Goal: Task Accomplishment & Management: Complete application form

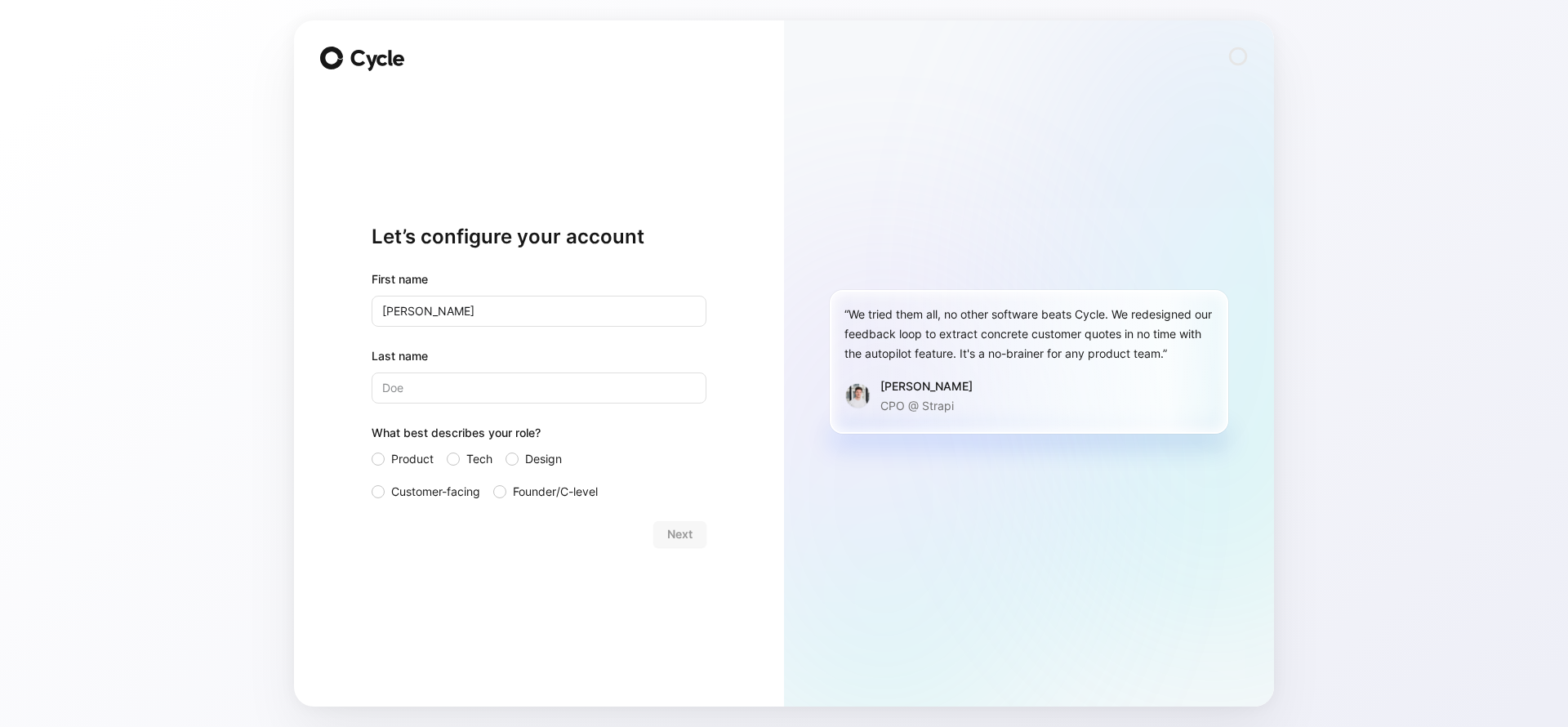
type input "[PERSON_NAME]"
click at [386, 492] on label "Customer-facing" at bounding box center [426, 492] width 109 height 20
click at [372, 482] on input "Customer-facing" at bounding box center [372, 482] width 0 height 0
click at [693, 532] on button "Next" at bounding box center [680, 535] width 53 height 26
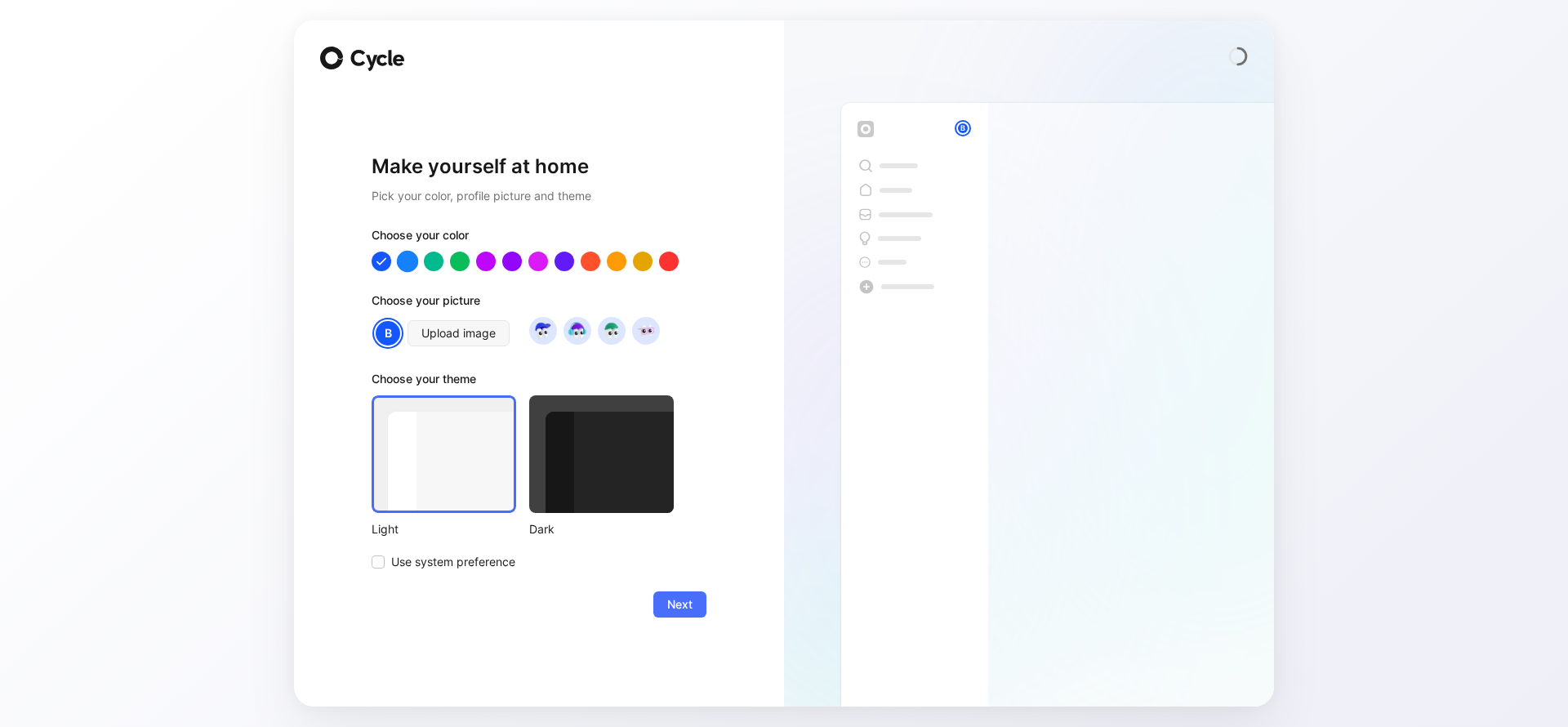
click at [409, 266] on div at bounding box center [408, 262] width 21 height 21
click at [440, 265] on div at bounding box center [433, 262] width 21 height 21
click at [465, 263] on div at bounding box center [460, 262] width 21 height 21
click at [433, 264] on div at bounding box center [433, 262] width 21 height 21
click at [466, 264] on div at bounding box center [460, 262] width 21 height 21
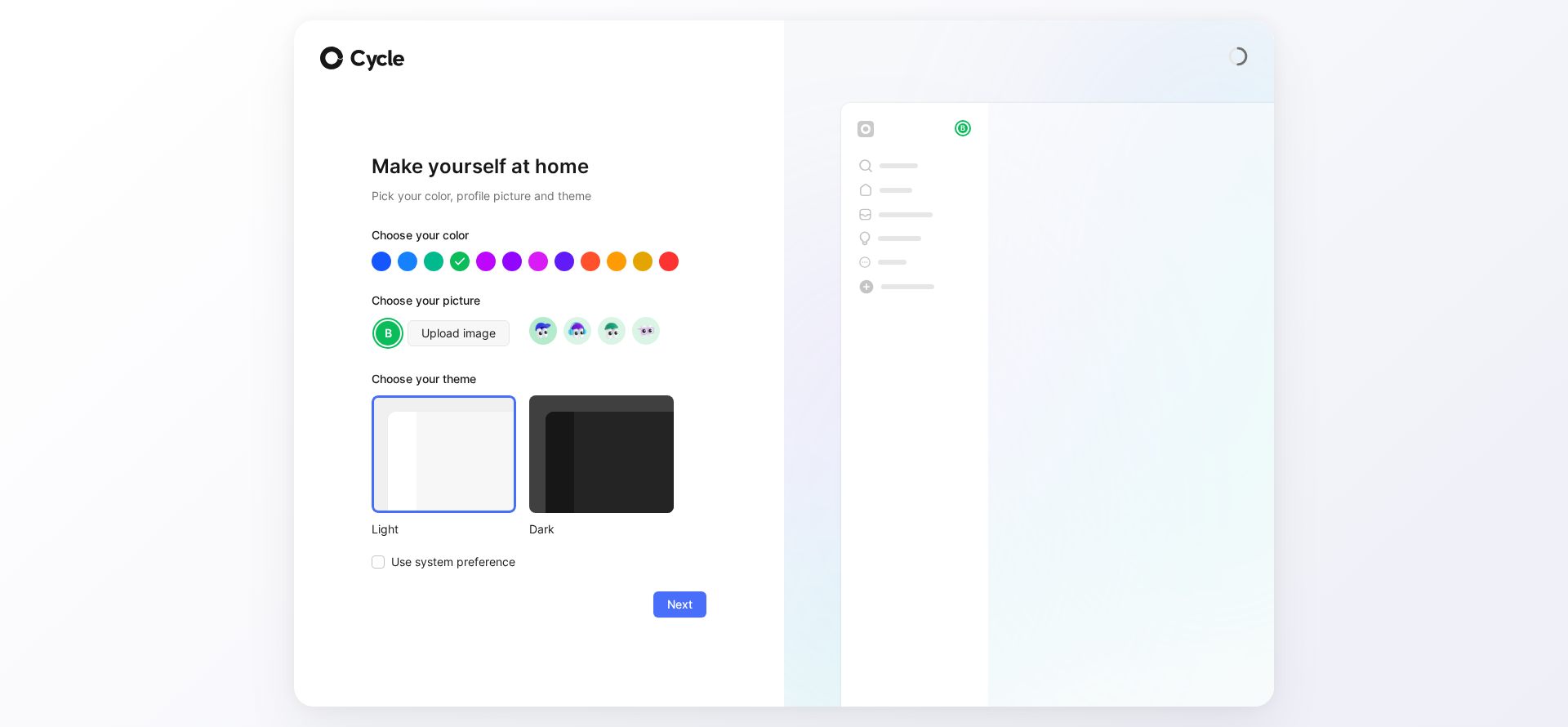
click at [543, 335] on img at bounding box center [542, 330] width 22 height 22
click at [572, 333] on img at bounding box center [577, 330] width 22 height 22
click at [602, 330] on img at bounding box center [611, 330] width 22 height 22
click at [654, 332] on img at bounding box center [646, 330] width 22 height 22
click at [575, 327] on img at bounding box center [577, 330] width 22 height 22
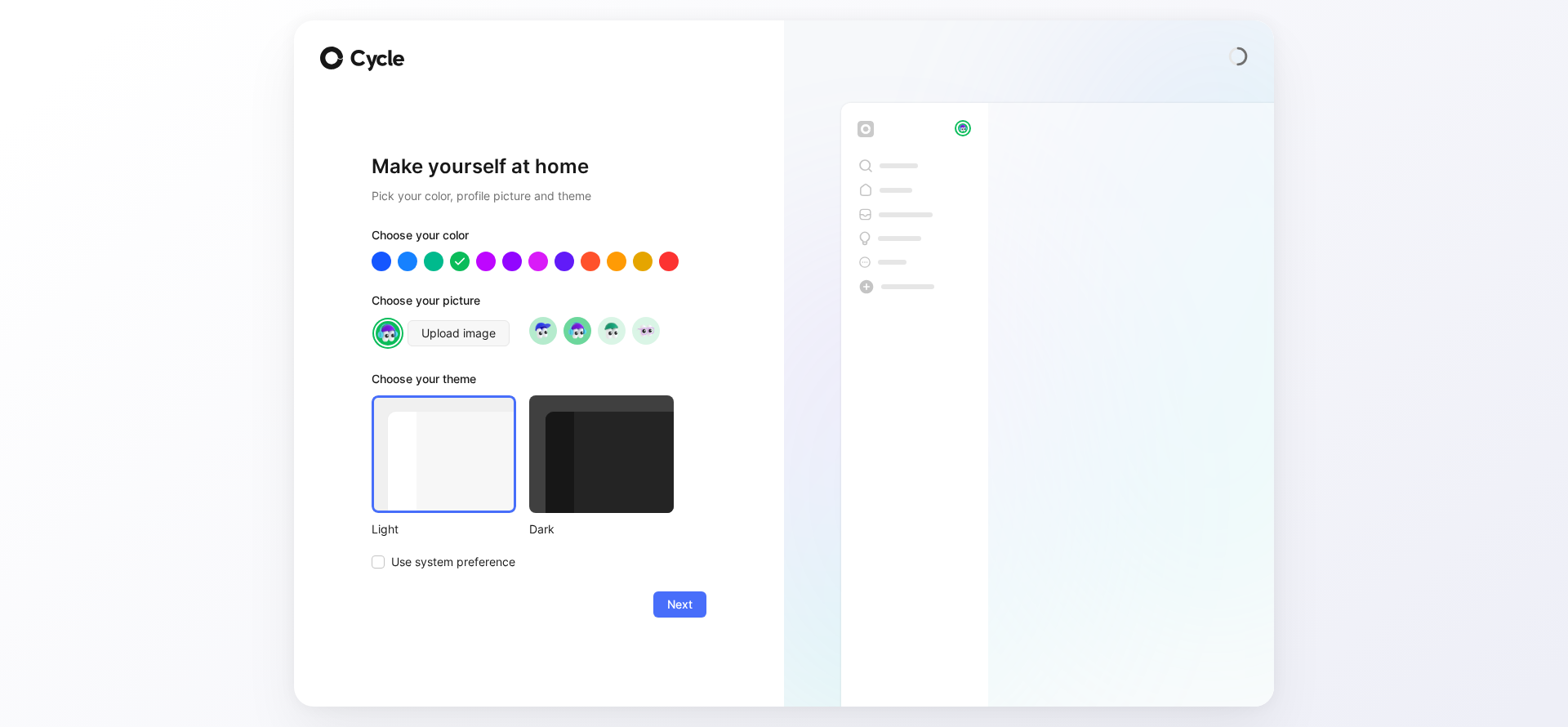
click at [541, 334] on img at bounding box center [542, 330] width 22 height 22
click at [661, 447] on div at bounding box center [601, 454] width 144 height 117
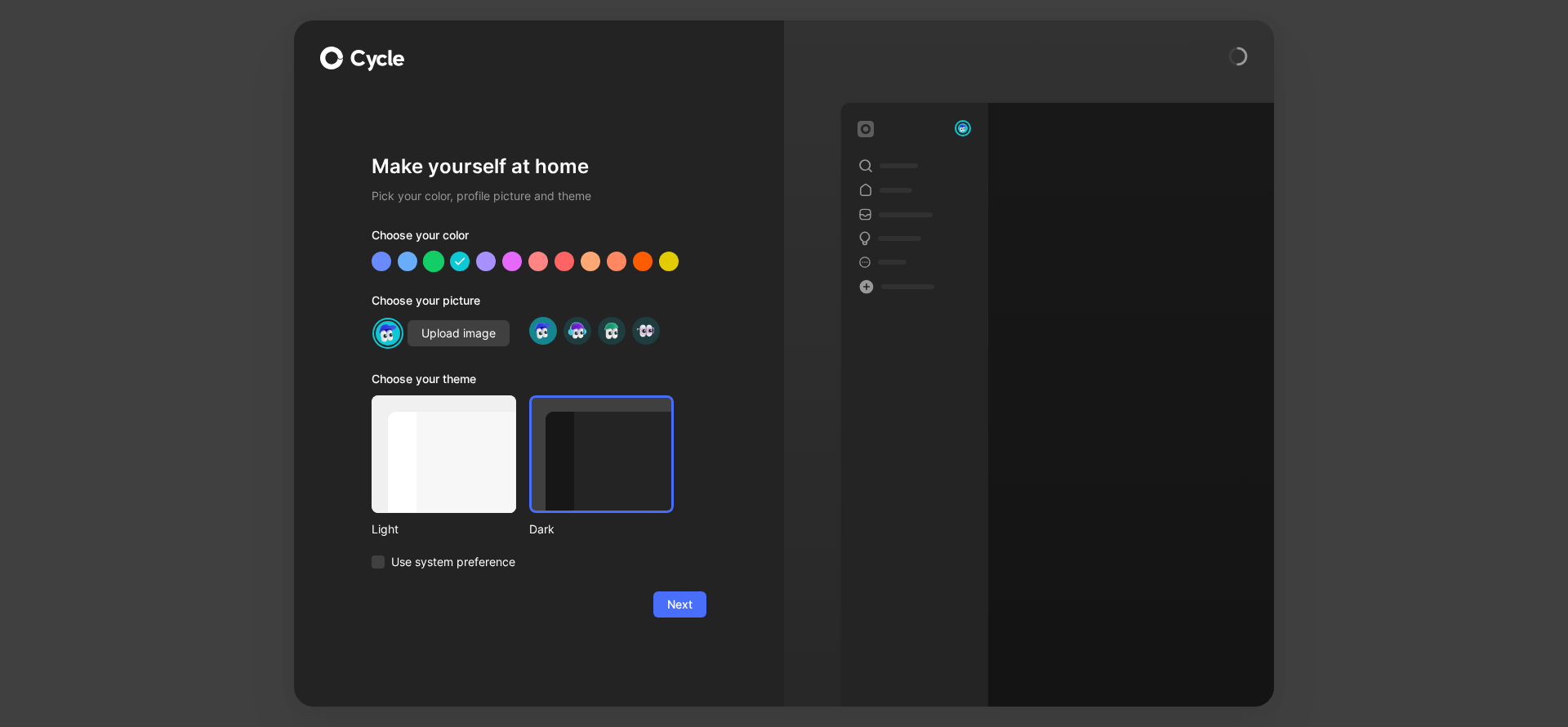
click at [429, 265] on div at bounding box center [433, 262] width 21 height 21
click at [404, 264] on div at bounding box center [408, 262] width 21 height 21
click at [688, 596] on span "Next" at bounding box center [680, 605] width 26 height 20
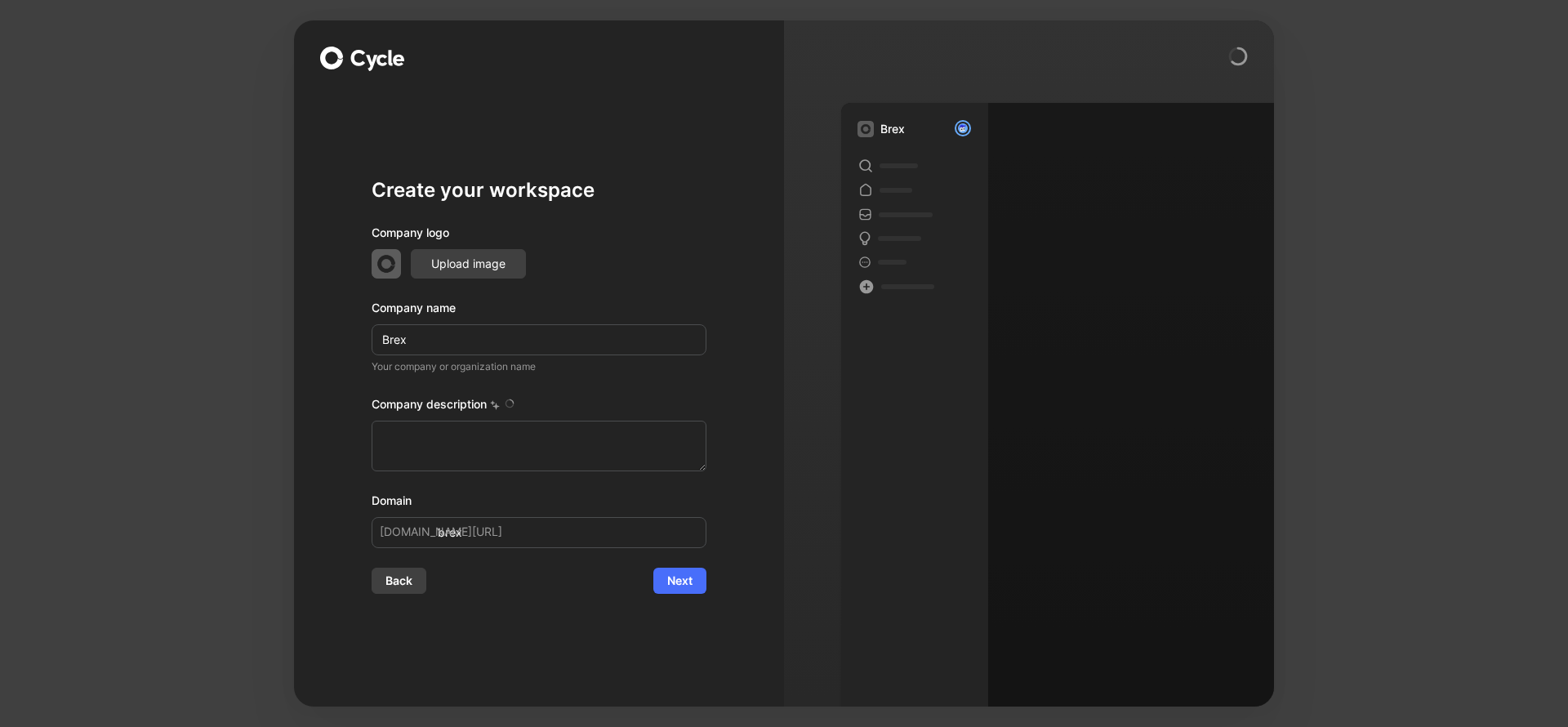
type textarea "Brex is a financial technology company founded in [DATE] by [PERSON_NAME] and […"
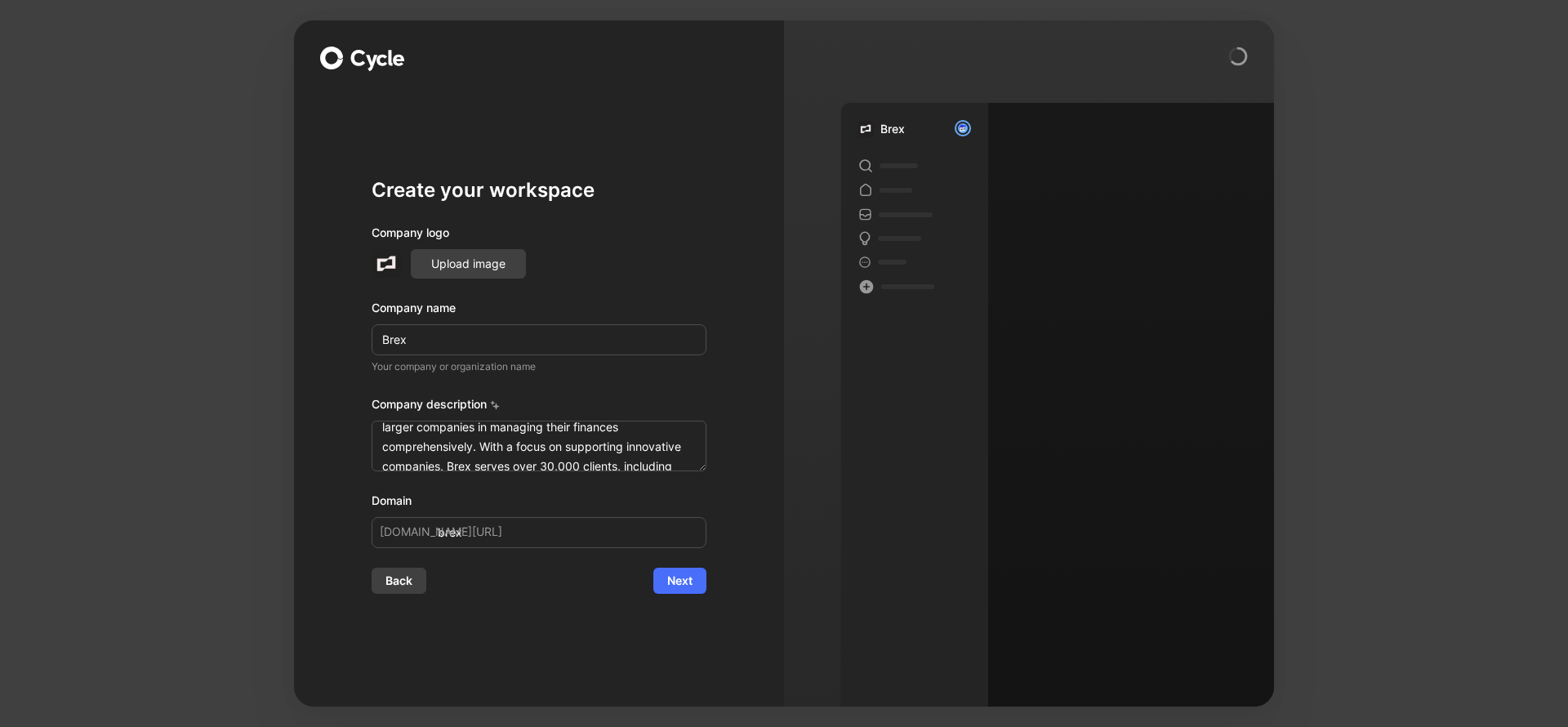
scroll to position [314, 0]
click at [669, 580] on span "Next" at bounding box center [680, 582] width 26 height 20
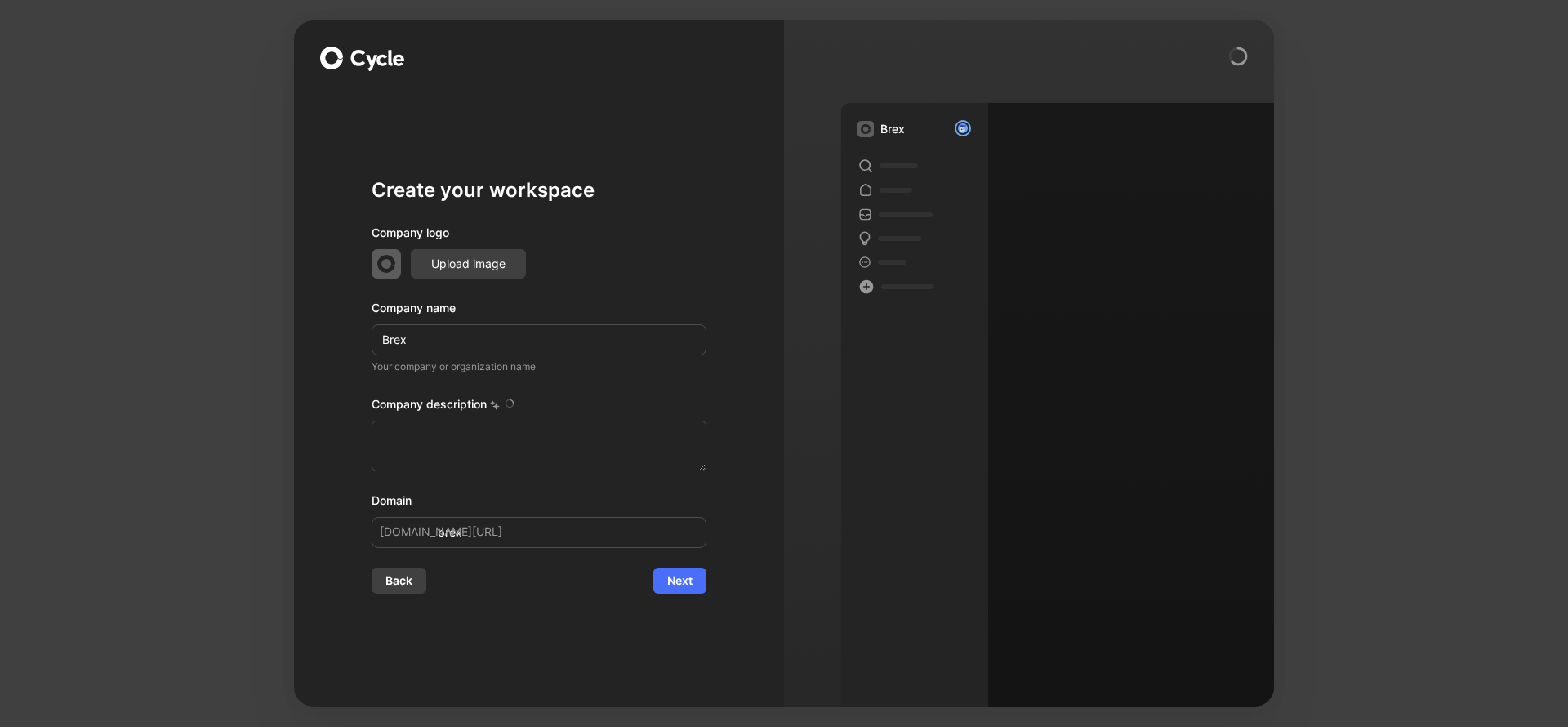
type textarea "Brex is a financial technology company founded in [DATE] by [PERSON_NAME] and […"
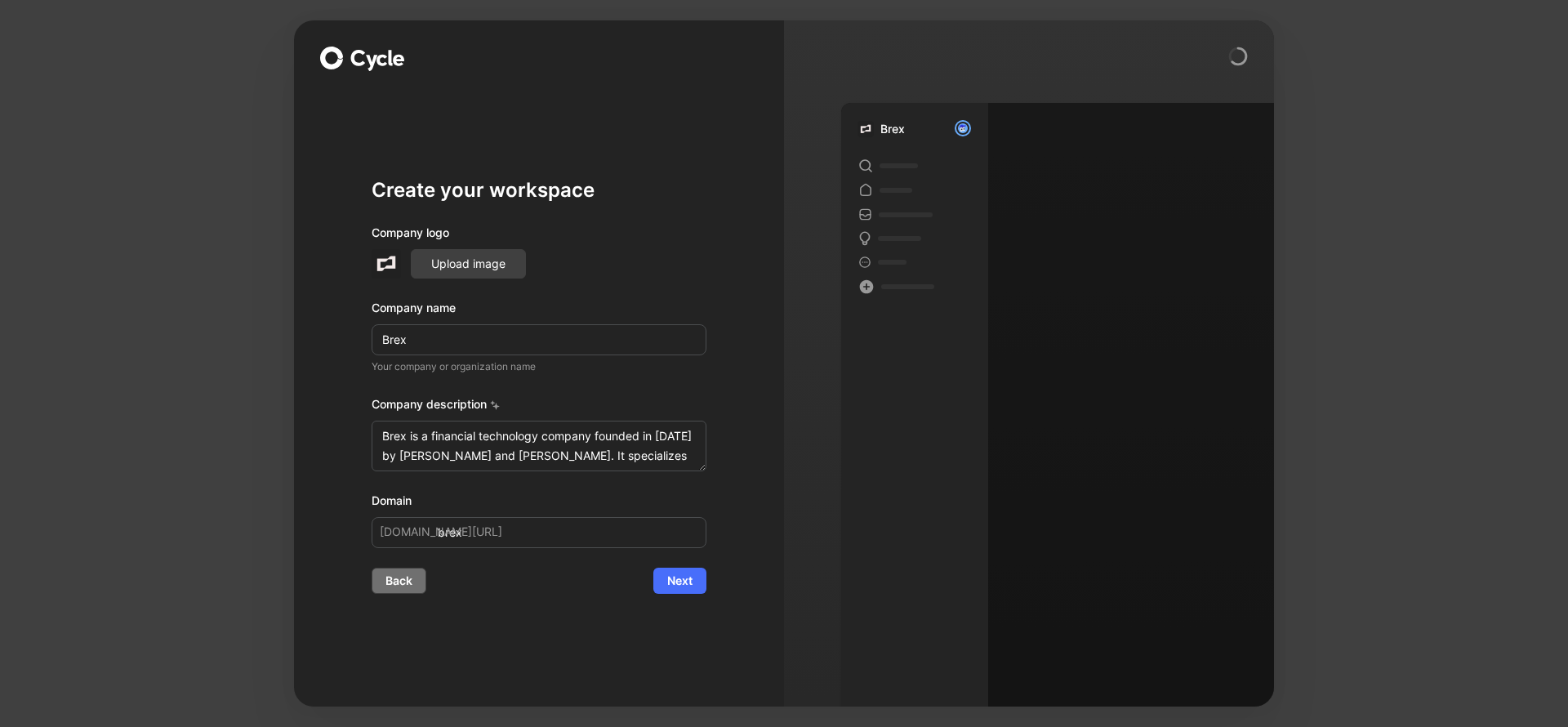
click at [396, 574] on span "Back" at bounding box center [399, 582] width 27 height 20
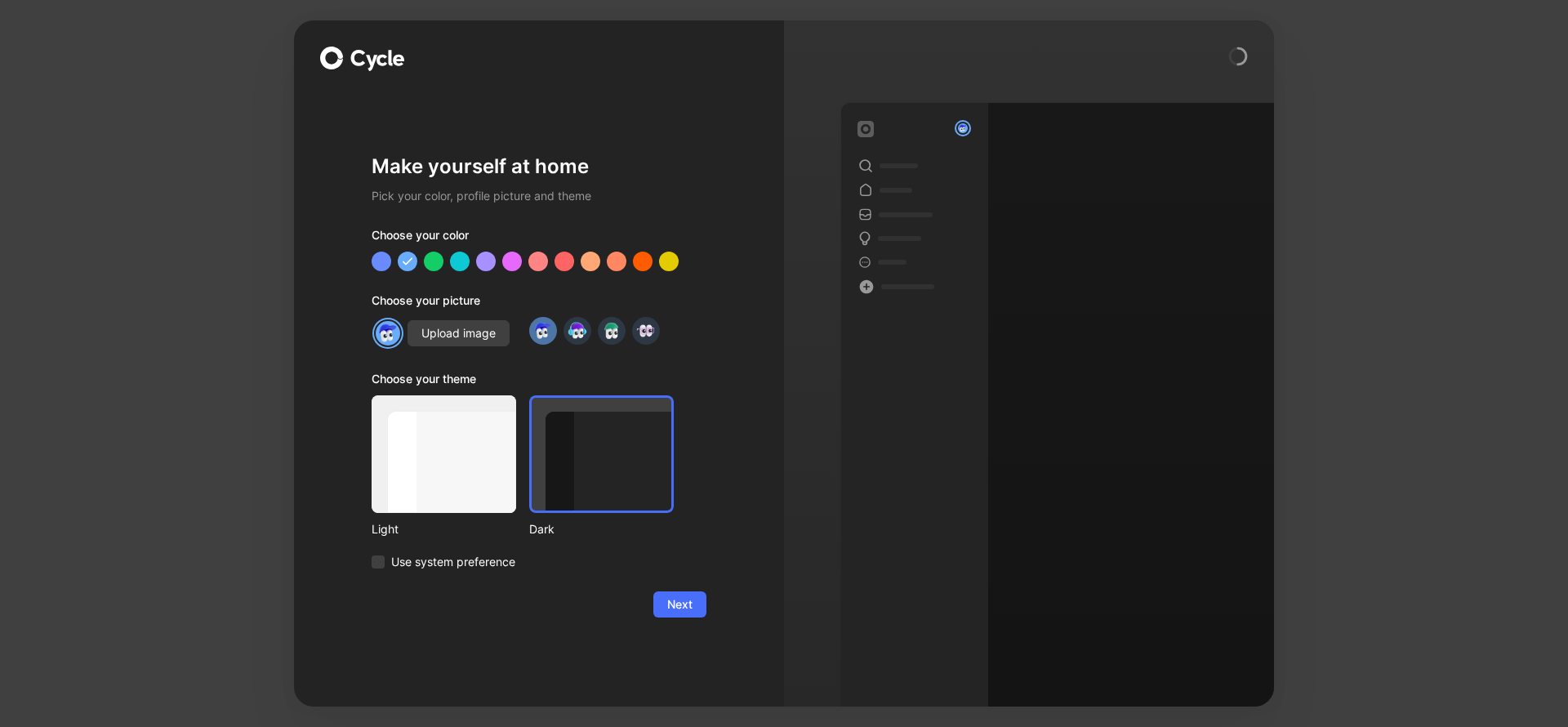
click at [356, 50] on icon at bounding box center [358, 58] width 15 height 17
click at [702, 604] on button "Next" at bounding box center [680, 605] width 53 height 26
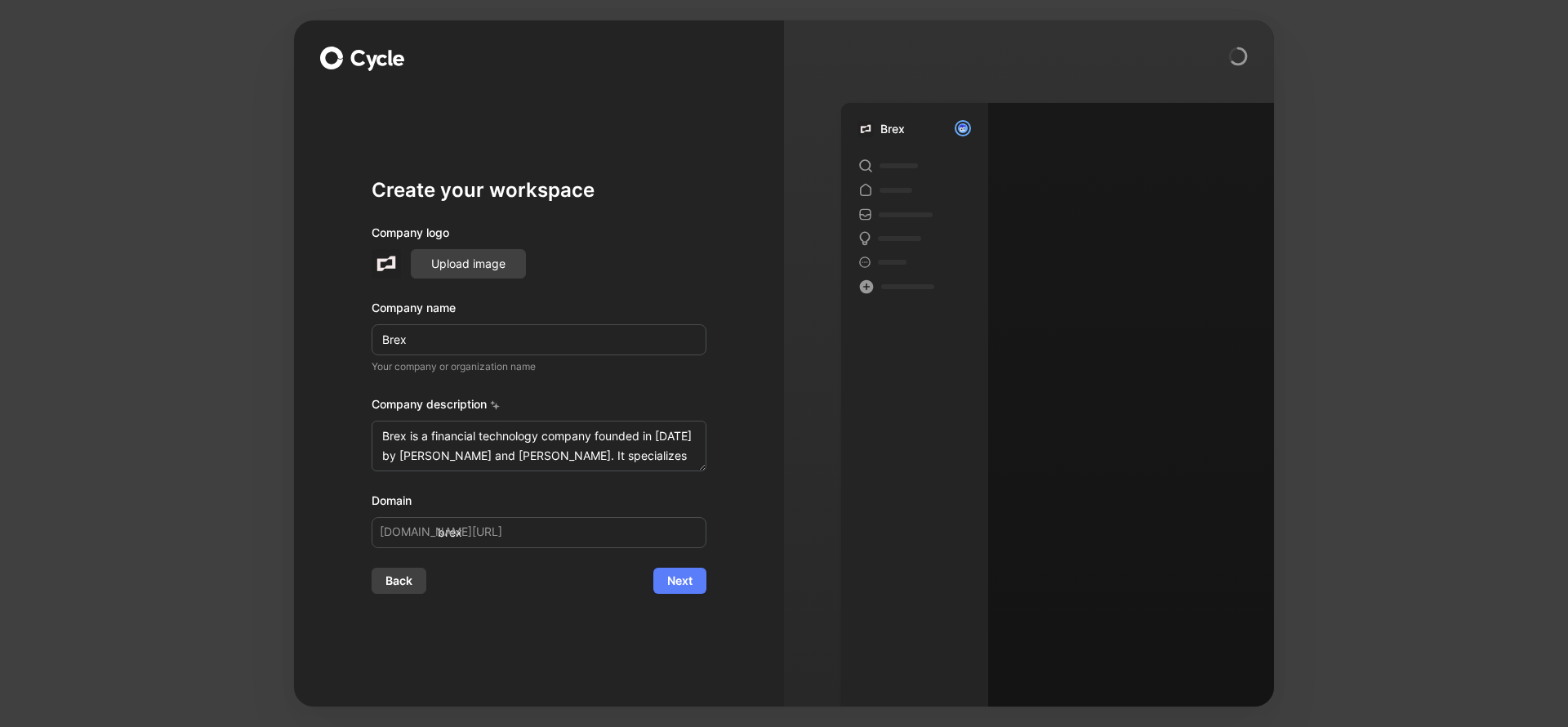
click at [694, 581] on button "Next" at bounding box center [680, 582] width 53 height 26
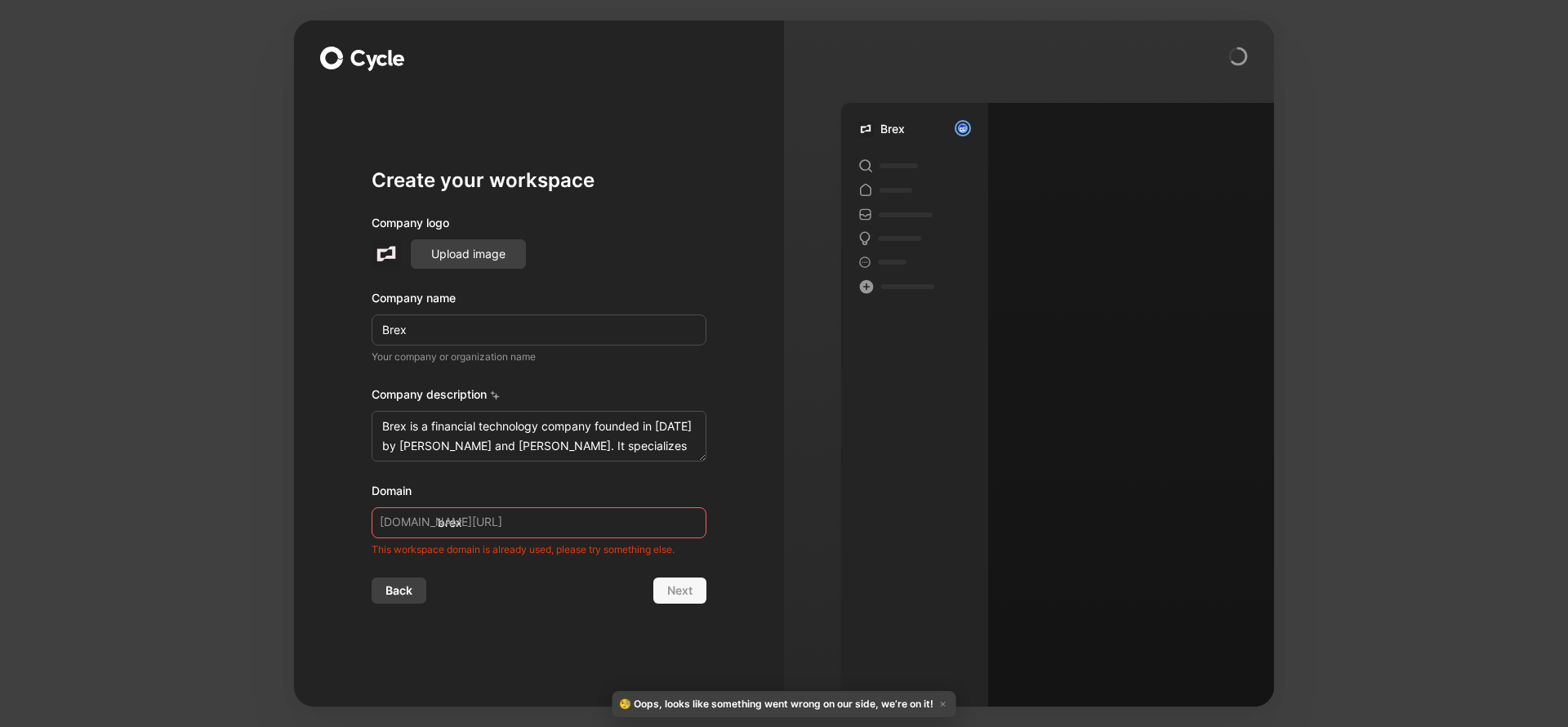
click at [907, 701] on div "🧐 Oops, looks like something went wrong on our side, we’re on it!" at bounding box center [784, 705] width 344 height 26
click at [698, 598] on div "Back Next" at bounding box center [539, 591] width 335 height 26
click at [1239, 55] on circle at bounding box center [1239, 56] width 17 height 17
